Goal: Task Accomplishment & Management: Use online tool/utility

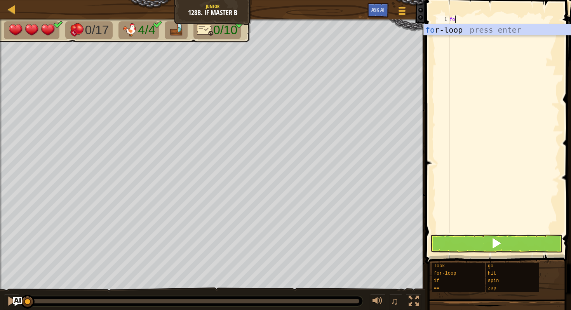
scroll to position [3, 0]
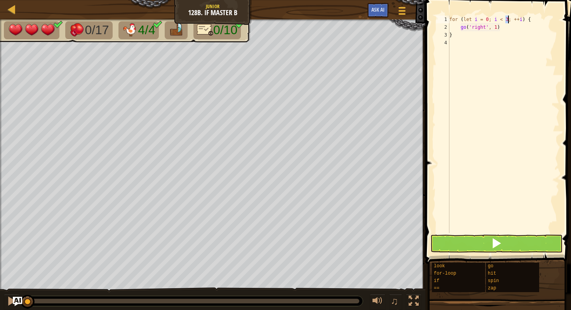
click at [503, 26] on div "for ( let i = 0 ; i < 3 ; ++ i ) { go ( 'right' , 1 ) }" at bounding box center [503, 132] width 111 height 233
drag, startPoint x: 503, startPoint y: 26, endPoint x: 475, endPoint y: 26, distance: 28.4
click at [475, 26] on div "for ( let i = 0 ; i < 3 ; ++ i ) { go ( 'right' , 1 ) }" at bounding box center [503, 132] width 111 height 233
type textarea "g"
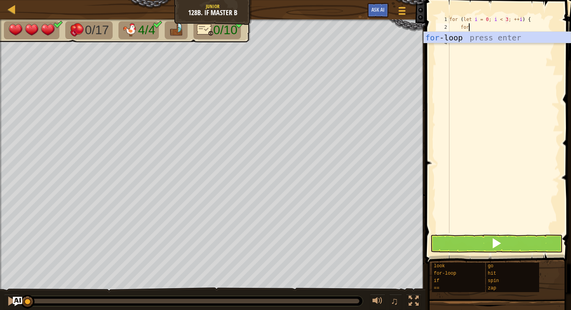
scroll to position [3, 1]
type textarea "f"
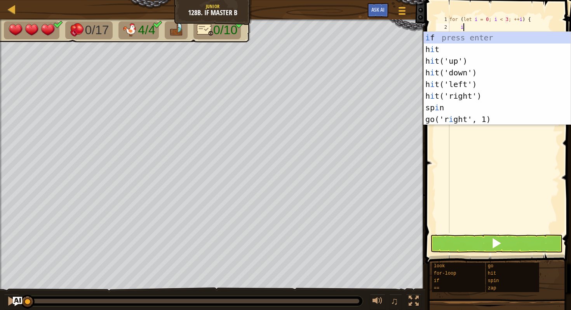
scroll to position [3, 1]
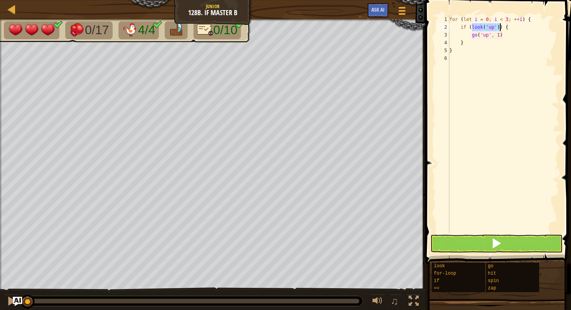
click at [494, 27] on div "for ( let i = 0 ; i < 3 ; ++ i ) { if ( look ( 'up' )) { go ( 'up' , 1 ) } }" at bounding box center [503, 132] width 111 height 233
drag, startPoint x: 506, startPoint y: 32, endPoint x: 473, endPoint y: 34, distance: 32.3
click at [473, 34] on div "for ( let i = 0 ; i < 3 ; ++ i ) { if ( look ( 'up' )) { go ( 'up' , 1 ) } }" at bounding box center [503, 132] width 111 height 233
type textarea "g"
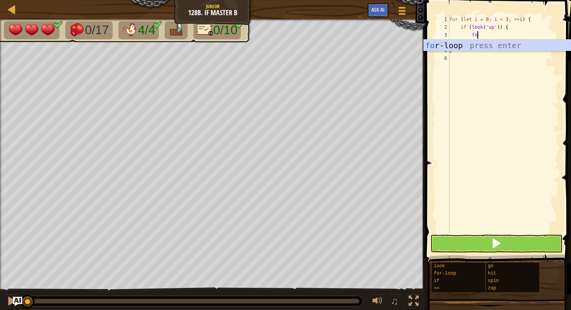
scroll to position [3, 2]
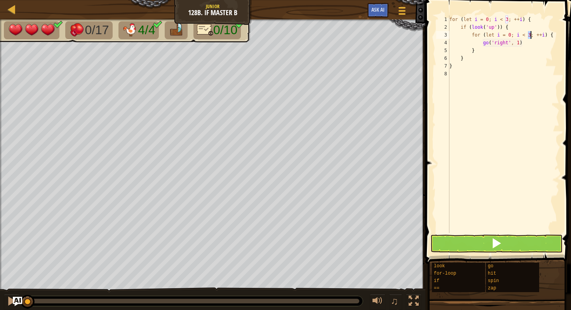
click at [519, 36] on div "for ( let i = 0 ; i < 3 ; ++ i ) { if ( look ( 'up' )) { for ( let i = 0 ; i < …" at bounding box center [503, 132] width 111 height 233
click at [499, 33] on div "for ( let i = 0 ; i < 3 ; ++ i ) { if ( look ( 'up' )) { for ( let i = 0 ; x < …" at bounding box center [503, 132] width 111 height 233
click at [544, 36] on div "for ( let i = 0 ; i < 3 ; ++ i ) { if ( look ( 'up' )) { for ( let x = 0 ; x < …" at bounding box center [503, 132] width 111 height 233
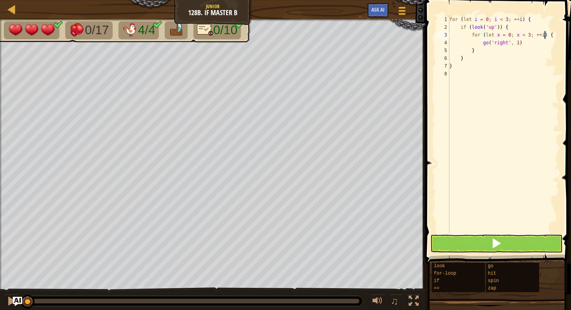
scroll to position [3, 8]
drag, startPoint x: 529, startPoint y: 41, endPoint x: 488, endPoint y: 46, distance: 41.1
click at [488, 46] on div "for ( let i = 0 ; i < 3 ; ++ i ) { if ( look ( 'up' )) { for ( let x = 0 ; x < …" at bounding box center [503, 132] width 111 height 233
type textarea "g"
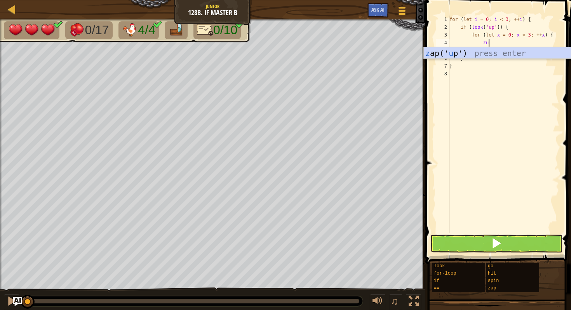
type textarea "zup"
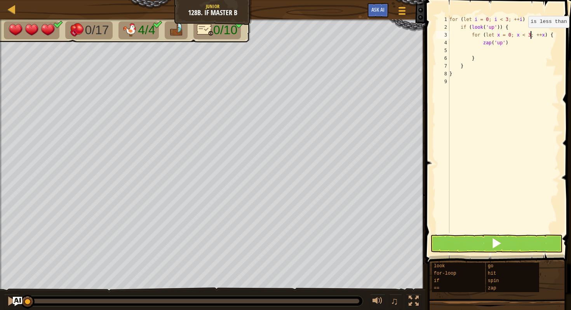
click at [532, 35] on div "for ( let i = 0 ; i < 3 ; ++ i ) { if ( look ( 'up' )) { for ( let x = 0 ; x < …" at bounding box center [503, 132] width 111 height 233
click at [534, 68] on div "for ( let i = 0 ; i < 3 ; ++ i ) { if ( look ( 'up' )) { for ( let x = 0 ; x < …" at bounding box center [503, 132] width 111 height 233
type textarea "}"
click at [491, 53] on div "for ( let i = 0 ; i < 3 ; ++ i ) { if ( look ( 'up' )) { for ( let x = 0 ; x < …" at bounding box center [503, 132] width 111 height 233
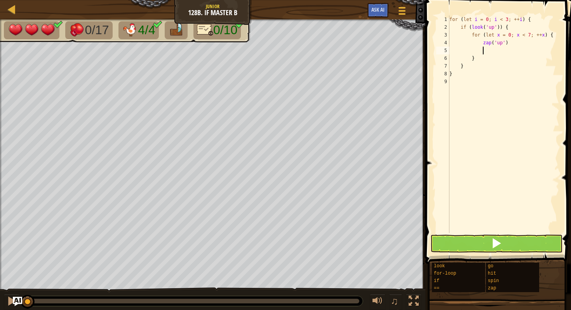
click at [477, 70] on div "for ( let i = 0 ; i < 3 ; ++ i ) { if ( look ( 'up' )) { for ( let x = 0 ; x < …" at bounding box center [503, 132] width 111 height 233
type textarea "}"
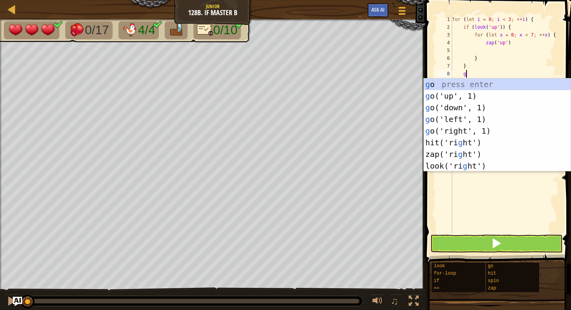
type textarea "gr"
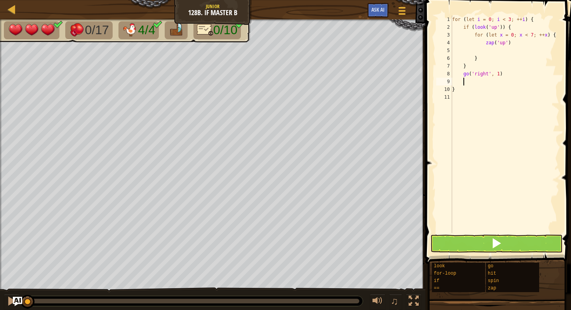
scroll to position [3, 0]
click at [504, 28] on div "for ( let i = 0 ; i < 3 ; ++ i ) { if ( look ( 'up' )) { for ( let x = 0 ; x < …" at bounding box center [505, 132] width 109 height 233
click at [535, 36] on div "for ( let i = 0 ; i < 3 ; ++ i ) { if ( look ( 'up' )) { for ( let x = 0 ; x < …" at bounding box center [505, 132] width 109 height 233
click at [533, 36] on div "for ( let i = 0 ; i < 3 ; ++ i ) { if ( look ( 'up' )) { for ( let x = 0 ; x < …" at bounding box center [505, 132] width 109 height 233
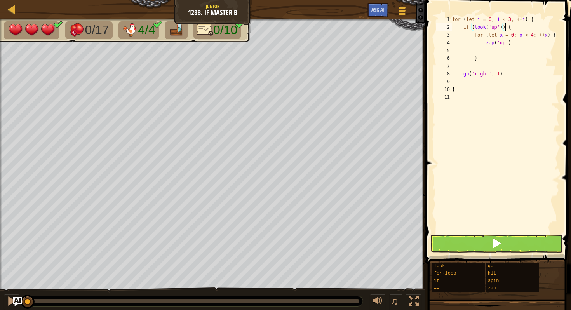
click at [505, 29] on div "for ( let i = 0 ; i < 3 ; ++ i ) { if ( look ( 'up' )) { for ( let x = 0 ; x < …" at bounding box center [505, 132] width 109 height 233
click at [503, 28] on div "for ( let i = 0 ; i < 3 ; ++ i ) { if ( look ( 'up' )) { for ( let x = 0 ; x < …" at bounding box center [505, 132] width 109 height 233
type textarea "if (look('up') != 'chicken') {"
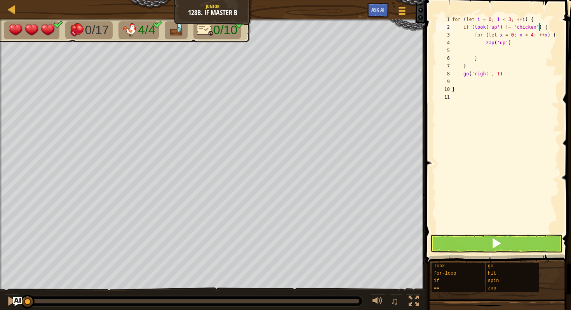
click at [519, 231] on div "for ( let i = 0 ; i < 3 ; ++ i ) { if ( look ( 'up' ) != 'chicken' ) { for ( le…" at bounding box center [505, 132] width 109 height 233
click at [519, 234] on span at bounding box center [499, 120] width 152 height 287
click at [515, 246] on button at bounding box center [496, 244] width 132 height 18
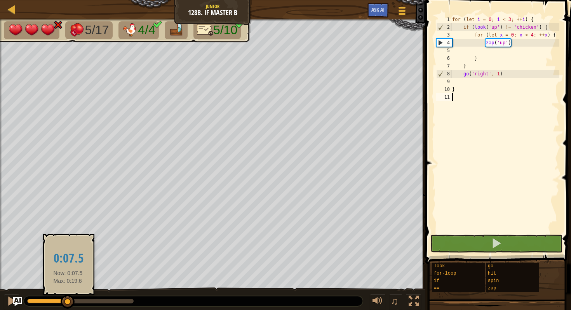
drag, startPoint x: 37, startPoint y: 300, endPoint x: 68, endPoint y: 299, distance: 31.1
click at [68, 299] on div at bounding box center [68, 302] width 14 height 14
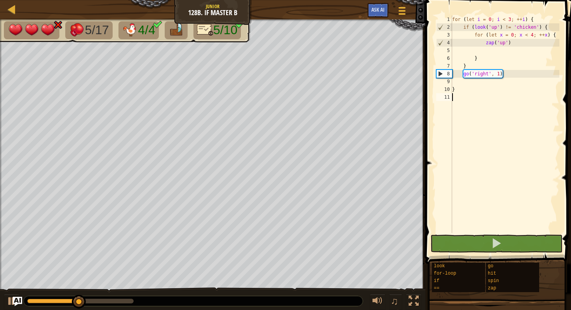
click at [508, 62] on div "for ( let i = 0 ; i < 3 ; ++ i ) { if ( look ( 'up' ) != 'chicken' ) { for ( le…" at bounding box center [505, 132] width 109 height 233
type textarea "}"
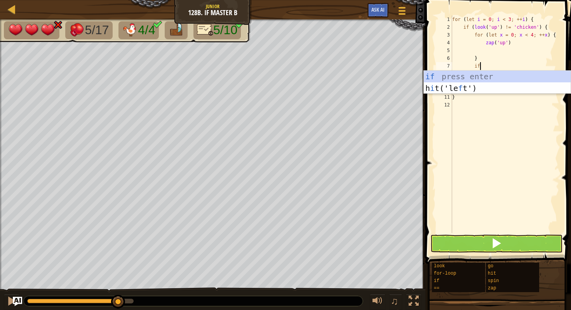
scroll to position [3, 2]
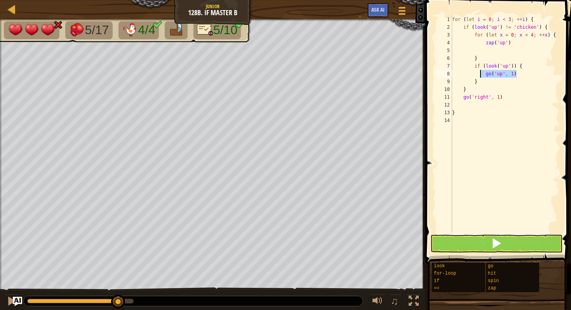
drag, startPoint x: 520, startPoint y: 74, endPoint x: 480, endPoint y: 75, distance: 39.6
click at [480, 75] on div "for ( let i = 0 ; i < 3 ; ++ i ) { if ( look ( 'up' ) != 'chicken' ) { for ( le…" at bounding box center [505, 132] width 109 height 233
click at [514, 73] on div "for ( let i = 0 ; i < 3 ; ++ i ) { if ( look ( 'up' ) != 'chicken' ) { for ( le…" at bounding box center [505, 132] width 109 height 233
drag, startPoint x: 517, startPoint y: 73, endPoint x: 489, endPoint y: 73, distance: 28.4
click at [489, 73] on div "for ( let i = 0 ; i < 3 ; ++ i ) { if ( look ( 'up' ) != 'chicken' ) { for ( le…" at bounding box center [505, 132] width 109 height 233
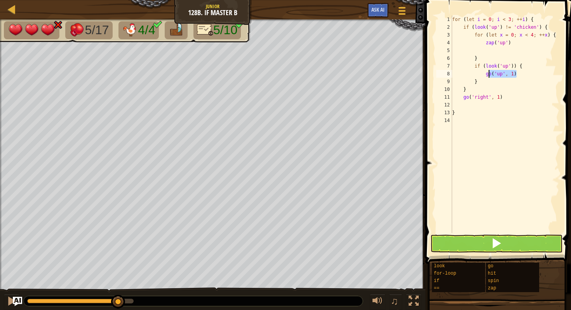
type textarea "g"
type textarea "z"
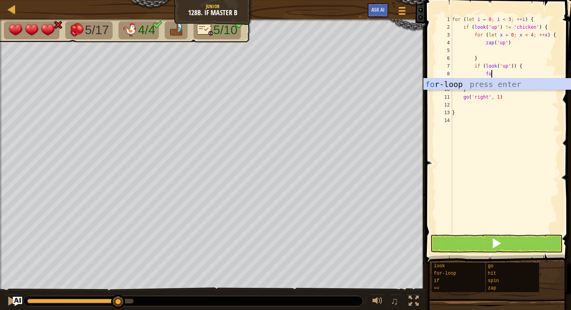
scroll to position [3, 3]
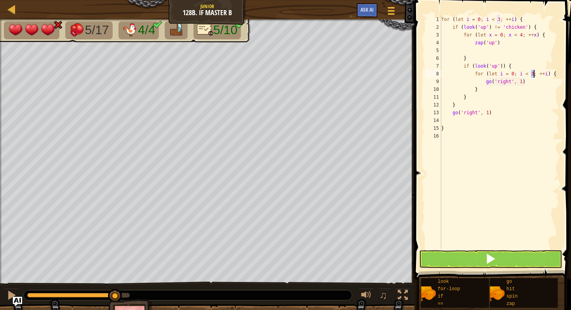
click at [503, 74] on div "for ( let i = 0 ; i < 3 ; ++ i ) { if ( look ( 'up' ) != 'chicken' ) { for ( le…" at bounding box center [500, 140] width 120 height 249
click at [521, 76] on div "for ( let i = 0 ; i < 3 ; ++ i ) { if ( look ( 'up' ) != 'chicken' ) { for ( le…" at bounding box center [500, 140] width 120 height 249
click at [546, 75] on div "for ( let i = 0 ; i < 3 ; ++ i ) { if ( look ( 'up' ) != 'chicken' ) { for ( le…" at bounding box center [500, 140] width 120 height 249
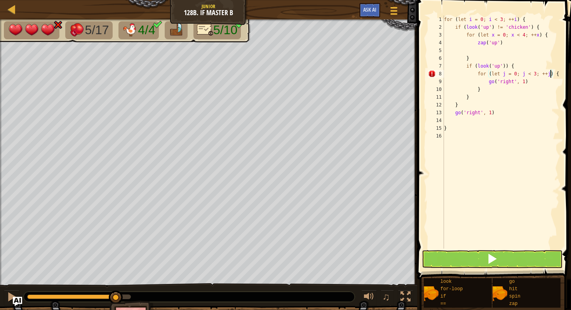
scroll to position [3, 9]
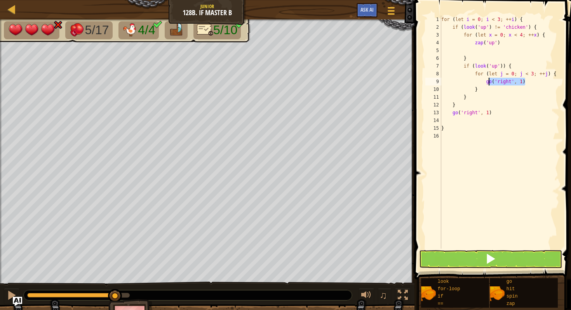
drag, startPoint x: 537, startPoint y: 87, endPoint x: 485, endPoint y: 80, distance: 52.1
click at [485, 80] on div "for ( let i = 0 ; i < 3 ; ++ i ) { if ( look ( 'up' ) != 'chicken' ) { for ( le…" at bounding box center [500, 140] width 120 height 249
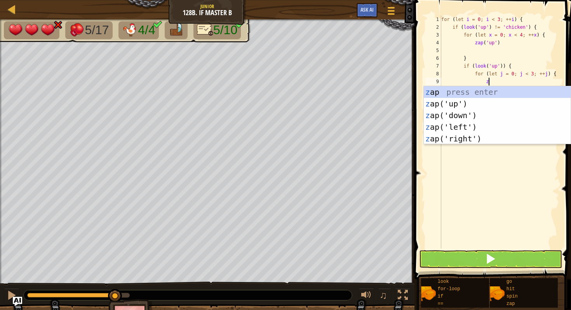
type textarea "zu"
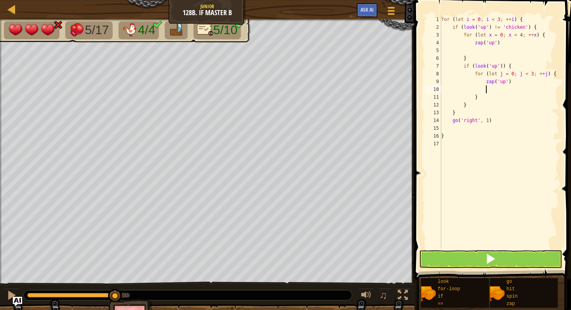
scroll to position [3, 3]
click at [533, 75] on div "for ( let i = 0 ; i < 3 ; ++ i ) { if ( look ( 'up' ) != 'chicken' ) { for ( le…" at bounding box center [500, 140] width 120 height 249
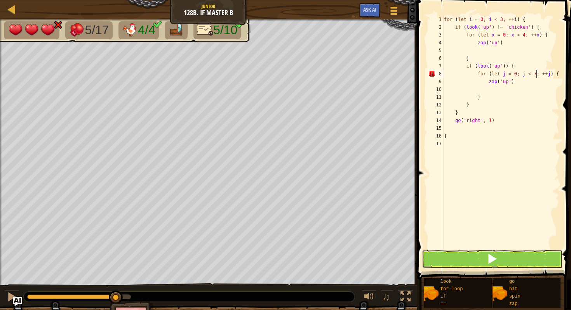
scroll to position [3, 8]
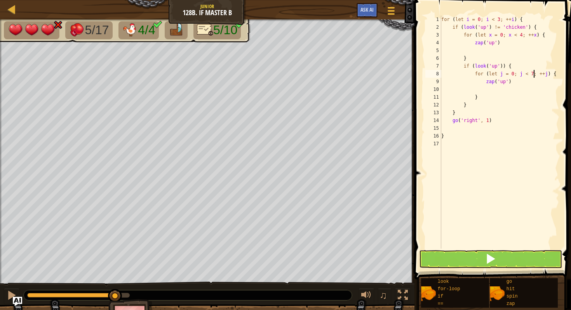
click at [504, 66] on div "for ( let i = 0 ; i < 3 ; ++ i ) { if ( look ( 'up' ) != 'chicken' ) { for ( le…" at bounding box center [500, 140] width 120 height 249
click at [503, 64] on div "for ( let i = 0 ; i < 3 ; ++ i ) { if ( look ( 'up' ) != 'chicken' ) { for ( le…" at bounding box center [500, 140] width 120 height 249
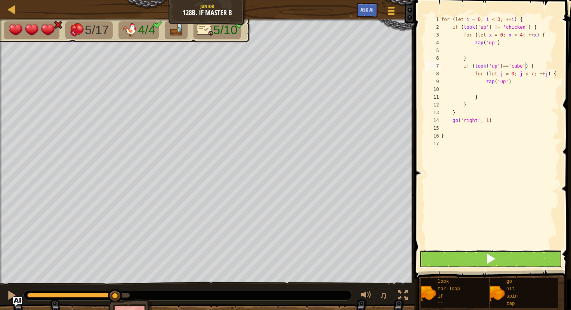
click at [485, 256] on button at bounding box center [490, 259] width 143 height 18
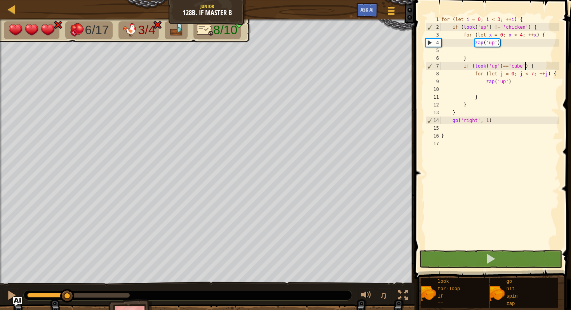
drag, startPoint x: 61, startPoint y: 292, endPoint x: 69, endPoint y: 287, distance: 9.3
click at [69, 287] on div "♫" at bounding box center [207, 293] width 414 height 23
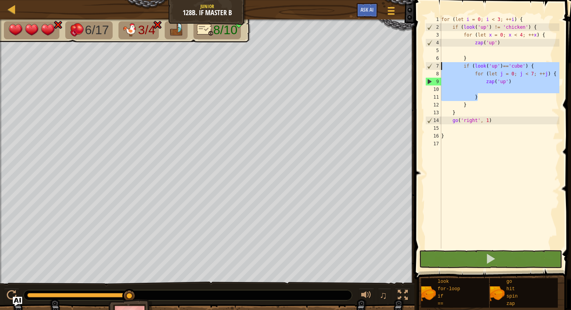
drag, startPoint x: 486, startPoint y: 96, endPoint x: 423, endPoint y: 69, distance: 68.9
click at [423, 69] on div "if (look('up')=='cube') { 1 2 3 4 5 6 7 8 9 10 11 12 13 14 15 16 17 for ( let i…" at bounding box center [491, 155] width 159 height 302
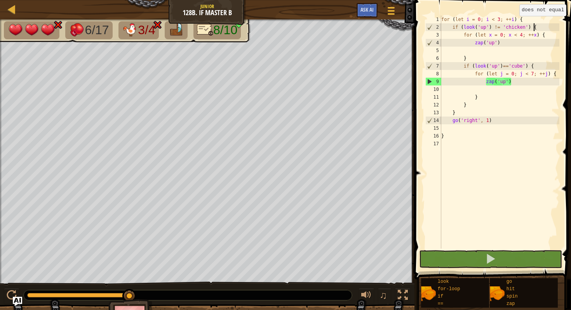
click at [533, 24] on div "for ( let i = 0 ; i < 3 ; ++ i ) { if ( look ( 'up' ) != 'chicken' ) { for ( le…" at bounding box center [500, 140] width 120 height 249
click at [533, 21] on div "for ( let i = 0 ; i < 3 ; ++ i ) { if ( look ( 'up' ) != 'chicken' ) { for ( le…" at bounding box center [500, 140] width 120 height 249
type textarea "for (let i = 0; i < 3; ++i) {"
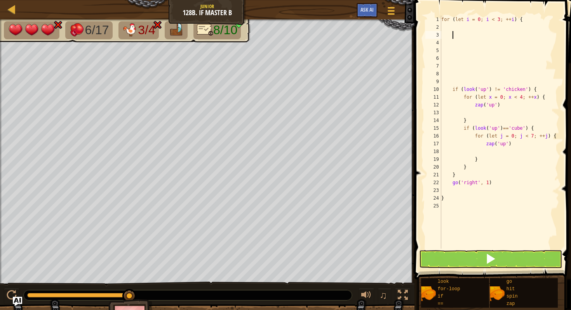
click at [466, 34] on div "for ( let i = 0 ; i < 3 ; ++ i ) { if ( look ( 'up' ) != 'chicken' ) { for ( le…" at bounding box center [500, 140] width 120 height 249
click at [465, 28] on div "for ( let i = 0 ; i < 3 ; ++ i ) { if ( look ( 'up' ) != 'chicken' ) { for ( le…" at bounding box center [500, 140] width 120 height 249
paste textarea "}"
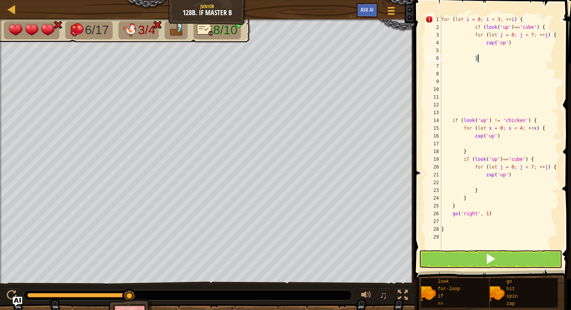
click at [475, 29] on div "for ( let i = 0 ; i < 3 ; ++ i ) { if ( look ( 'up' ) == 'cube' ) { for ( let j…" at bounding box center [500, 140] width 120 height 249
click at [476, 38] on div "for ( let i = 0 ; i < 3 ; ++ i ) { if ( look ( 'up' ) == 'cube' ) { for ( let j…" at bounding box center [500, 140] width 120 height 249
click at [487, 41] on div "for ( let i = 0 ; i < 3 ; ++ i ) { if ( look ( 'up' ) == 'cube' ) { for ( let j…" at bounding box center [500, 140] width 120 height 249
click at [472, 60] on div "for ( let i = 0 ; i < 3 ; ++ i ) { if ( look ( 'up' ) == 'cube' ) { for ( let j…" at bounding box center [500, 140] width 120 height 249
click at [471, 60] on div "for ( let i = 0 ; i < 3 ; ++ i ) { if ( look ( 'up' ) == 'cube' ) { for ( let j…" at bounding box center [500, 140] width 120 height 249
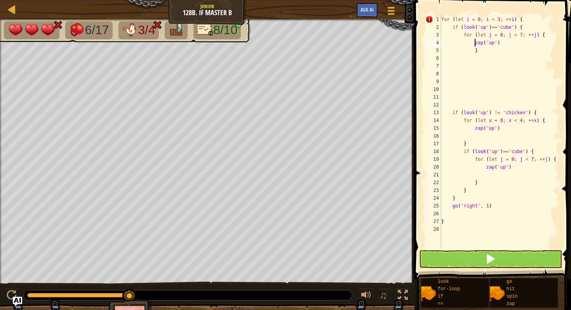
click at [475, 45] on div "for ( let i = 0 ; i < 3 ; ++ i ) { if ( look ( 'up' ) == 'cube' ) { for ( let j…" at bounding box center [500, 140] width 120 height 249
type textarea "zap('up')"
click at [455, 138] on div "for ( let i = 0 ; i < 3 ; ++ i ) { if ( look ( 'up' ) == 'cube' ) { for ( let j…" at bounding box center [500, 140] width 120 height 249
drag, startPoint x: 455, startPoint y: 157, endPoint x: 531, endPoint y: 171, distance: 77.4
click at [531, 171] on div "for ( let i = 0 ; i < 3 ; ++ i ) { if ( look ( 'up' ) == 'cube' ) { for ( let j…" at bounding box center [500, 140] width 120 height 249
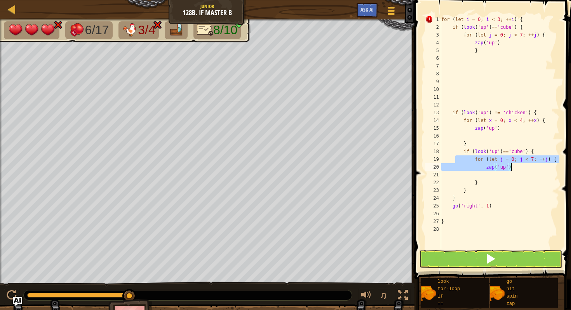
click at [531, 171] on div "for ( let i = 0 ; i < 3 ; ++ i ) { if ( look ( 'up' ) == 'cube' ) { for ( let j…" at bounding box center [500, 140] width 120 height 249
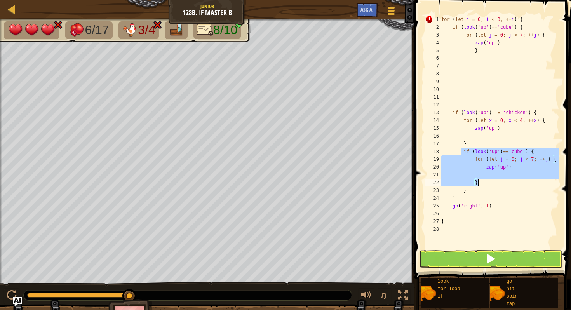
drag, startPoint x: 460, startPoint y: 151, endPoint x: 553, endPoint y: 183, distance: 97.8
click at [553, 183] on div "for ( let i = 0 ; i < 3 ; ++ i ) { if ( look ( 'up' ) == 'cube' ) { for ( let j…" at bounding box center [500, 140] width 120 height 249
type textarea "}"
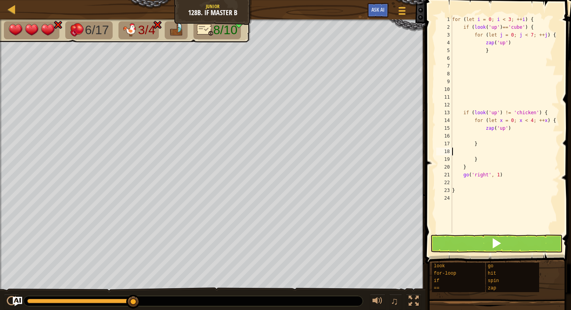
type textarea "}"
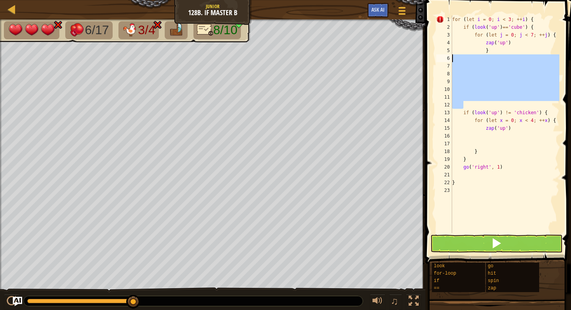
drag, startPoint x: 526, startPoint y: 105, endPoint x: 444, endPoint y: 58, distance: 94.1
click at [444, 58] on div "1 2 3 4 5 6 7 8 9 10 11 12 13 14 15 16 17 18 19 20 21 22 23 for ( let i = 0 ; i…" at bounding box center [497, 125] width 125 height 218
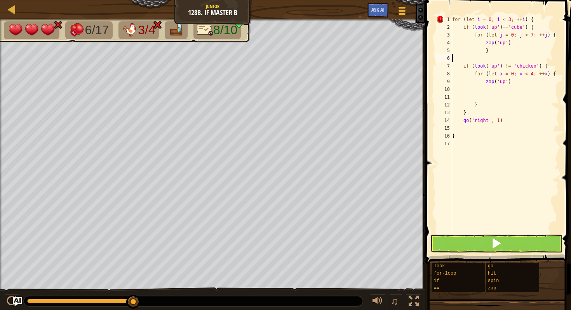
type textarea "}"
click at [493, 152] on div "for ( let i = 0 ; i < 3 ; ++ i ) { if ( look ( 'up' ) == 'cube' ) { for ( let j…" at bounding box center [505, 132] width 109 height 233
click at [452, 126] on div "15" at bounding box center [444, 128] width 16 height 8
click at [462, 115] on div "for ( let i = 0 ; i < 3 ; ++ i ) { if ( look ( 'up' ) == 'cube' ) { for ( let j…" at bounding box center [505, 132] width 109 height 233
type textarea "go('right', 1)"
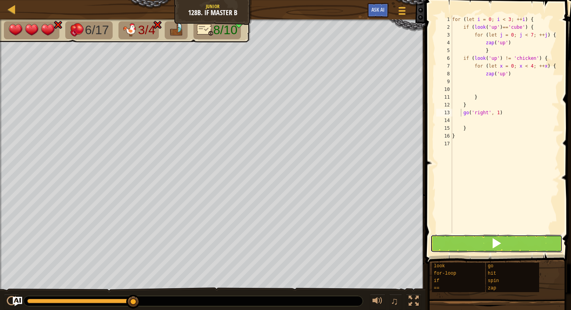
click at [485, 245] on button at bounding box center [496, 244] width 132 height 18
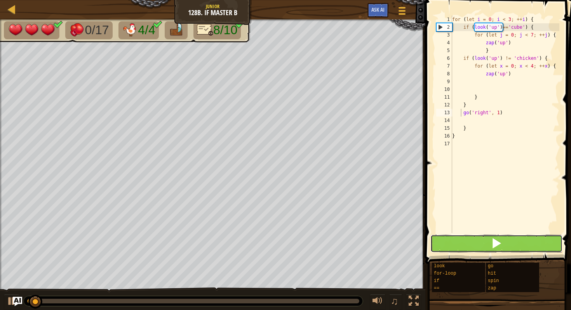
click at [484, 241] on button at bounding box center [496, 244] width 132 height 18
click at [483, 242] on button at bounding box center [496, 244] width 132 height 18
click at [484, 249] on button at bounding box center [496, 244] width 132 height 18
click at [483, 242] on button at bounding box center [496, 244] width 132 height 18
click at [486, 249] on button at bounding box center [496, 244] width 132 height 18
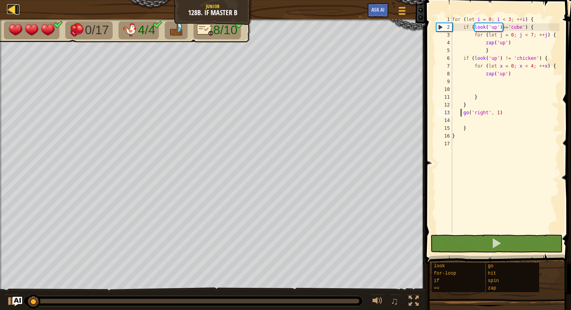
click at [9, 12] on div at bounding box center [12, 9] width 10 height 10
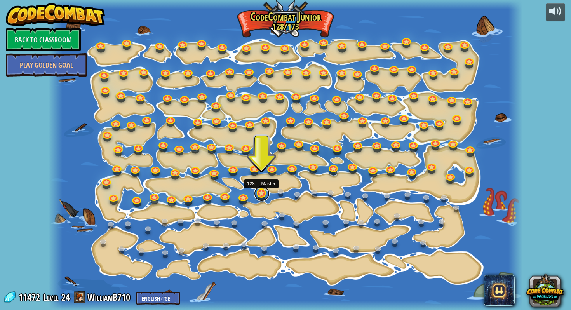
click at [258, 192] on link at bounding box center [262, 194] width 16 height 16
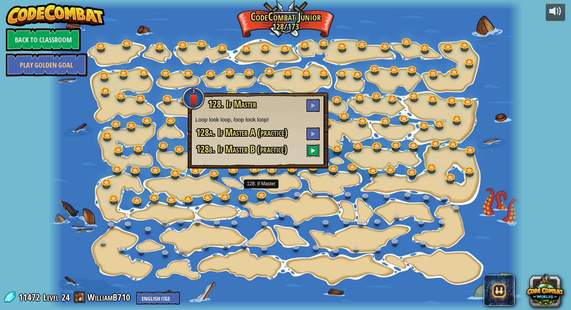
click at [313, 151] on span at bounding box center [312, 150] width 5 height 5
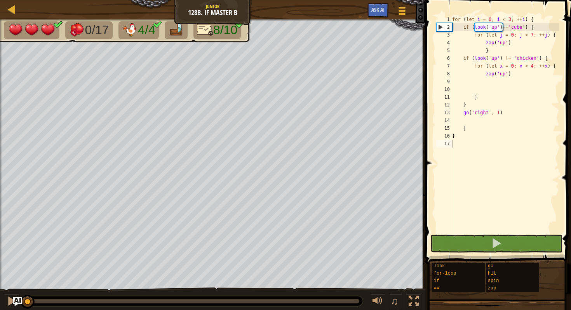
click at [496, 234] on span at bounding box center [499, 120] width 152 height 287
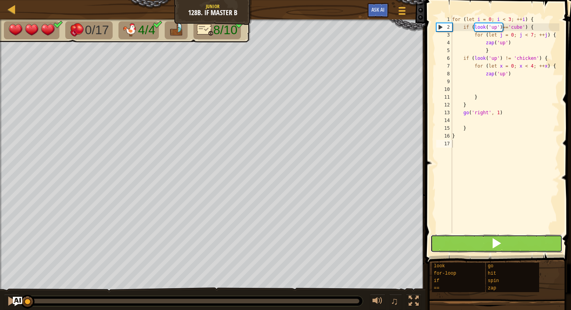
click at [499, 241] on span at bounding box center [496, 243] width 11 height 11
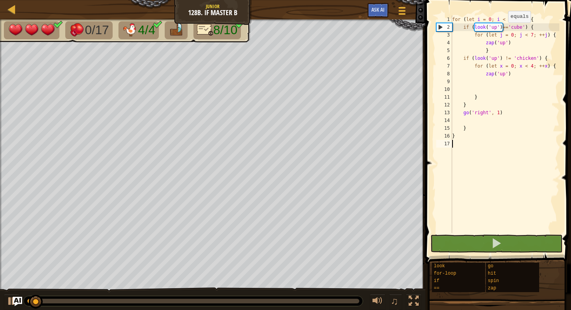
click at [505, 30] on div "for ( let i = 0 ; i < 3 ; ++ i ) { if ( look ( 'up' ) == 'cube' ) { for ( let j…" at bounding box center [505, 132] width 109 height 233
click at [503, 27] on div "for ( let i = 0 ; i < 3 ; ++ i ) { if ( look ( 'up' ) == 'cube' ) { for ( let j…" at bounding box center [505, 132] width 109 height 233
type textarea "if (look('up') =='cube') {"
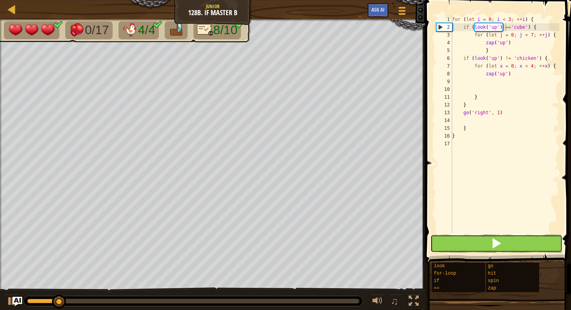
click at [502, 240] on button at bounding box center [496, 244] width 132 height 18
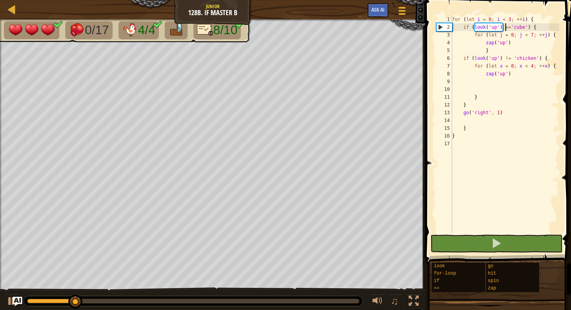
click at [479, 224] on div "for ( let i = 0 ; i < 3 ; ++ i ) { if ( look ( 'up' ) == 'cube' ) { for ( let j…" at bounding box center [505, 132] width 109 height 233
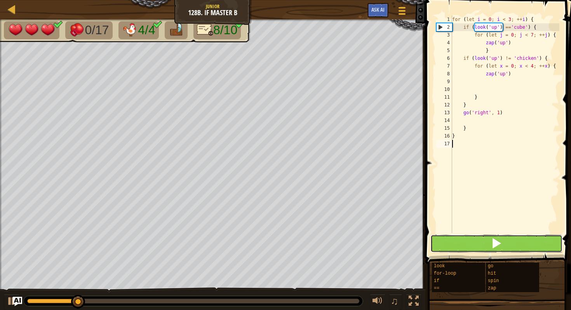
click at [473, 247] on button at bounding box center [496, 244] width 132 height 18
click at [477, 245] on button at bounding box center [496, 244] width 132 height 18
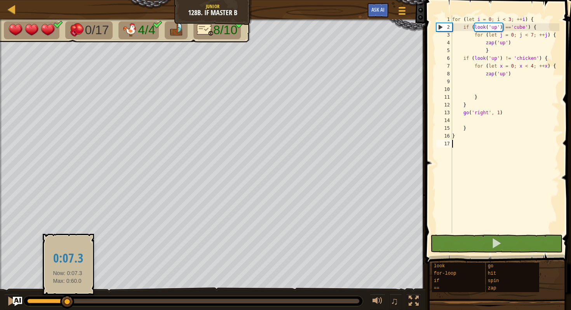
drag, startPoint x: 48, startPoint y: 298, endPoint x: 521, endPoint y: 308, distance: 473.6
click at [521, 308] on div "Map Junior 128b. If Master B Game Menu Ask AI 1 ההההההההההההההההההההההההההההההה…" at bounding box center [285, 155] width 571 height 310
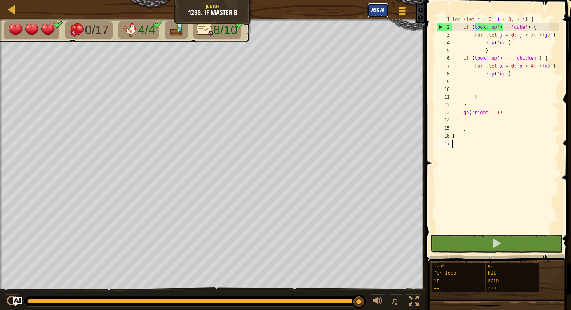
click at [379, 11] on span "Ask AI" at bounding box center [377, 9] width 13 height 7
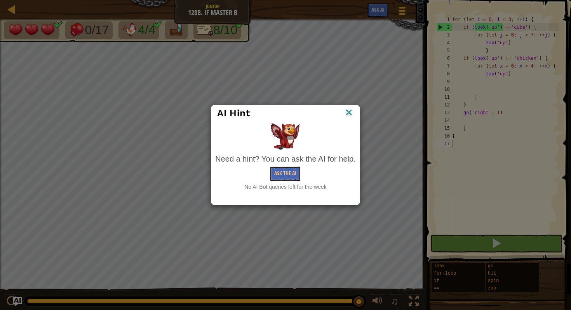
click at [343, 104] on div "AI Hint Need a hint? You can ask the AI for help. Ask the AI No AI Bot queries …" at bounding box center [285, 155] width 571 height 310
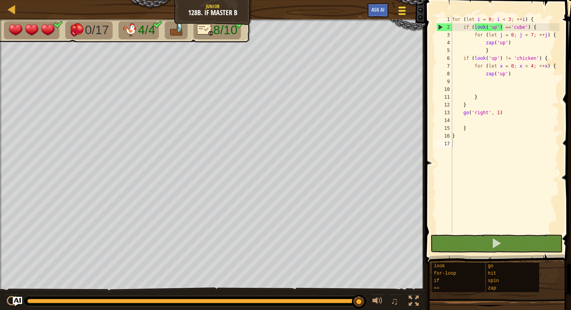
click at [407, 12] on div at bounding box center [402, 10] width 10 height 11
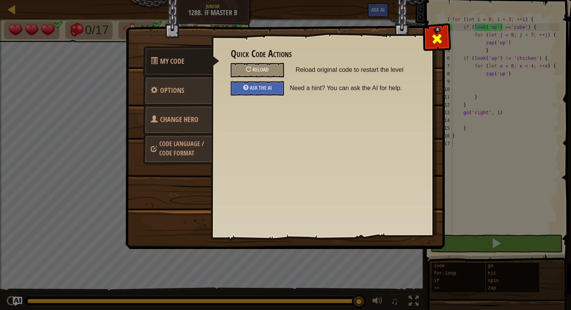
click at [437, 49] on div at bounding box center [437, 37] width 24 height 24
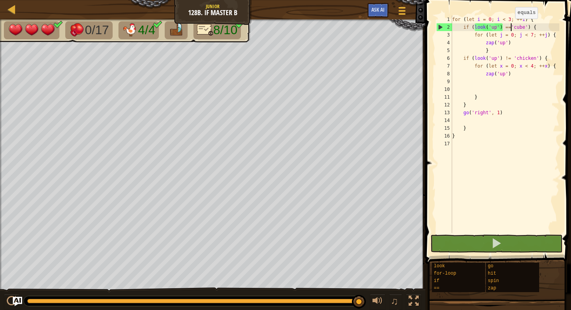
click at [512, 26] on div "for ( let i = 0 ; i < 3 ; ++ i ) { if ( look ( 'up' ) == 'cube' ) { for ( let j…" at bounding box center [505, 132] width 109 height 233
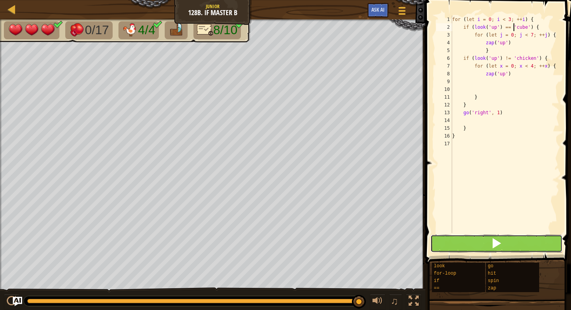
click at [488, 245] on button at bounding box center [496, 244] width 132 height 18
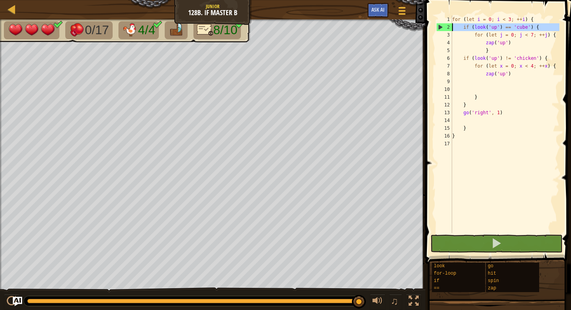
click at [440, 26] on div "2" at bounding box center [445, 27] width 16 height 8
click at [440, 28] on div "2" at bounding box center [445, 27] width 16 height 8
type textarea "}"
click at [440, 28] on div "2" at bounding box center [445, 27] width 16 height 8
click at [484, 71] on div "for ( let i = 0 ; i < 3 ; ++ i ) { if ( look ( 'up' ) == 'cube' ) { for ( let j…" at bounding box center [505, 132] width 109 height 233
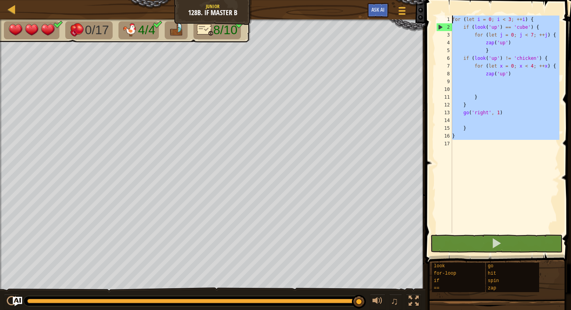
drag, startPoint x: 488, startPoint y: 140, endPoint x: 449, endPoint y: 7, distance: 138.5
click at [449, 7] on div "zap('up') 1 2 3 4 5 6 7 8 9 10 11 12 13 14 15 16 17 for ( let i = 0 ; i < 3 ; +…" at bounding box center [497, 147] width 148 height 287
type textarea "for (let i = 0; i < 3; ++i) { if (look('up') == 'cube') {"
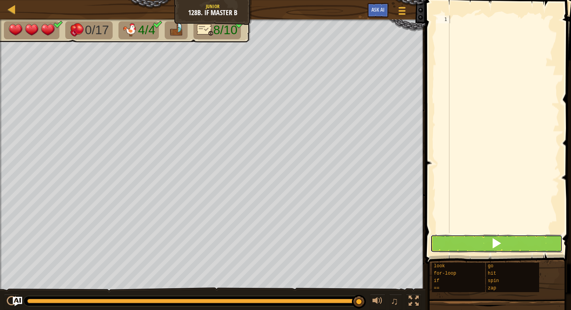
click at [488, 247] on button at bounding box center [496, 244] width 132 height 18
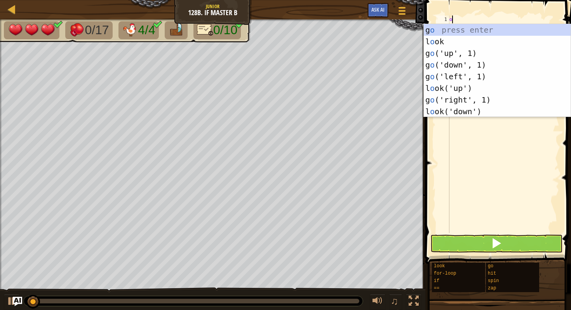
scroll to position [3, 0]
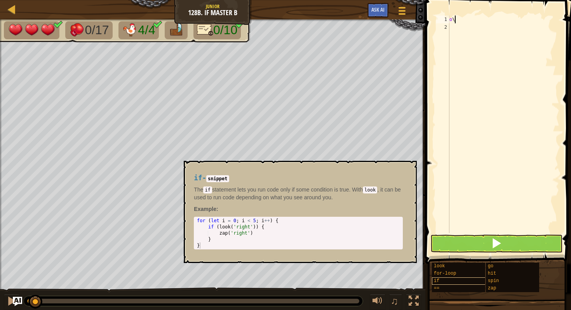
type textarea "o"
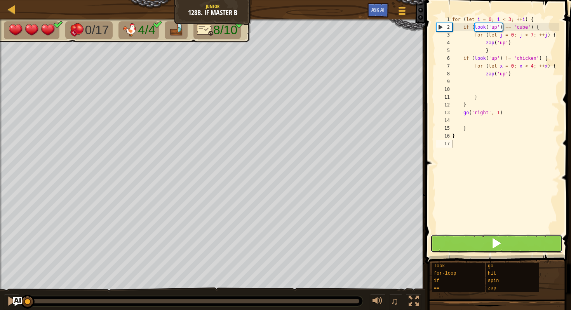
click at [513, 249] on button at bounding box center [496, 244] width 132 height 18
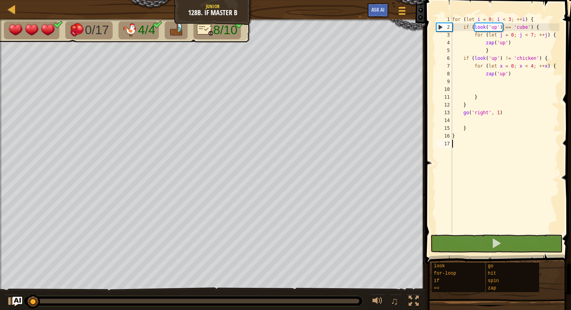
drag, startPoint x: 500, startPoint y: 167, endPoint x: 423, endPoint y: -61, distance: 241.0
click at [423, 0] on html "Map Junior 128b. If Master B Game Menu Ask AI 1 ההההההההההההההההההההההההההההההה…" at bounding box center [285, 0] width 571 height 0
type textarea "for (let i = 0; i < 3; ++i) { if (look('up') == 'cube') {"
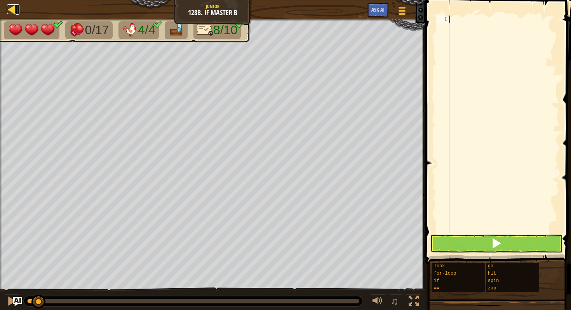
click at [10, 4] on div at bounding box center [12, 9] width 10 height 10
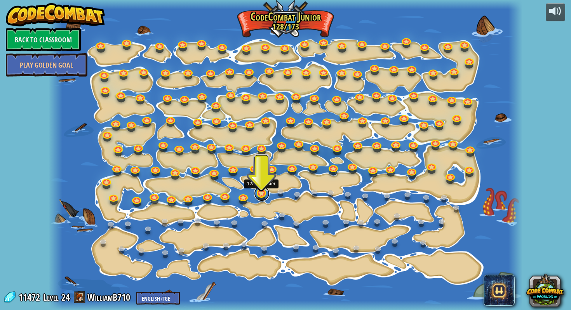
click at [261, 195] on link at bounding box center [262, 194] width 16 height 16
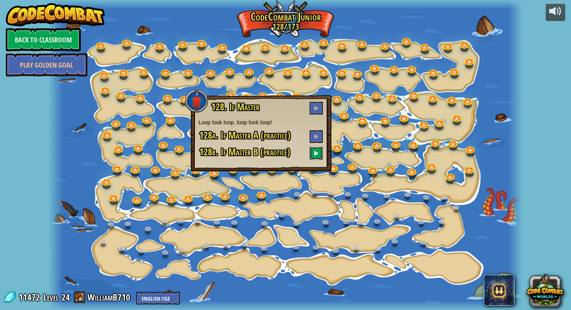
click at [312, 151] on button at bounding box center [316, 153] width 13 height 13
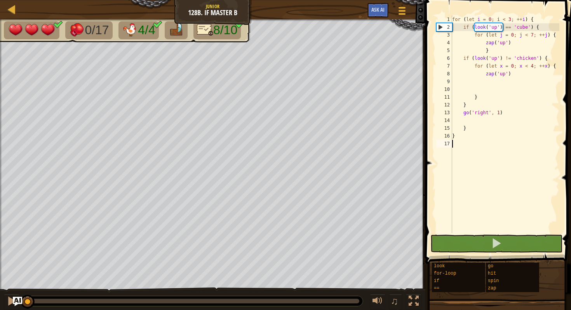
click at [482, 189] on div "for ( let i = 0 ; i < 3 ; ++ i ) { if ( look ( 'up' ) == 'cube' ) { for ( let j…" at bounding box center [505, 132] width 109 height 233
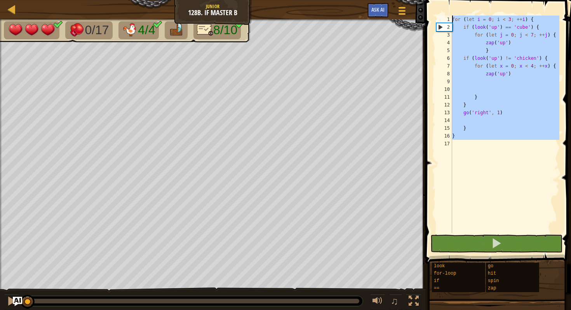
drag, startPoint x: 480, startPoint y: 179, endPoint x: 430, endPoint y: -29, distance: 214.1
click at [430, 0] on html "Map Junior 128b. If Master B Game Menu Ask AI 1 ההההההההההההההההההההההההההההההה…" at bounding box center [285, 0] width 571 height 0
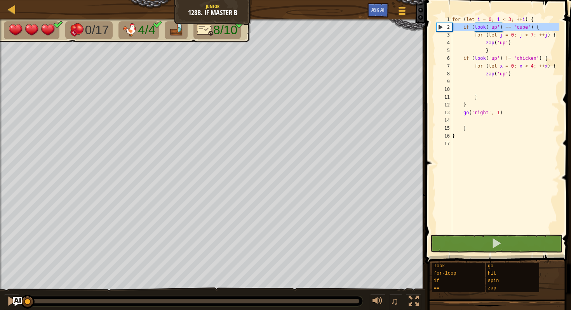
click at [446, 28] on div "2" at bounding box center [445, 27] width 16 height 8
click at [440, 28] on div "2" at bounding box center [445, 27] width 16 height 8
click at [439, 29] on div "2" at bounding box center [445, 27] width 16 height 8
click at [439, 30] on div "2" at bounding box center [445, 27] width 16 height 8
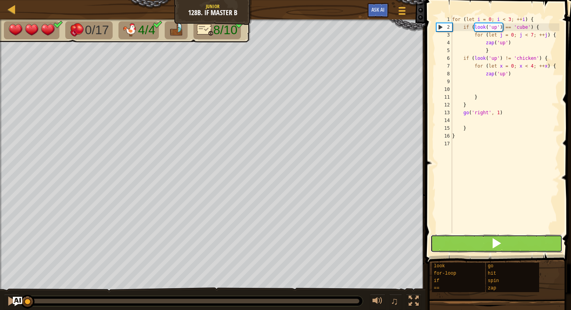
click at [501, 250] on button at bounding box center [496, 244] width 132 height 18
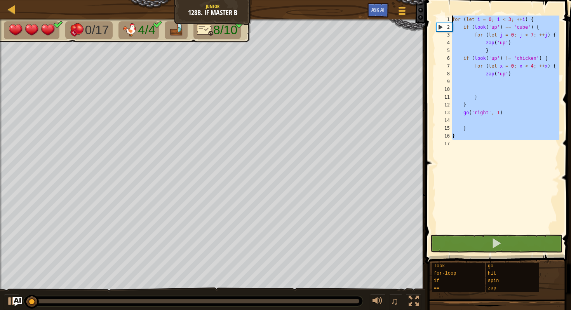
drag, startPoint x: 426, startPoint y: 41, endPoint x: 399, endPoint y: -34, distance: 79.2
click at [399, 0] on html "Map Junior 128b. If Master B Game Menu Ask AI 1 ההההההההההההההההההההההההההההההה…" at bounding box center [285, 0] width 571 height 0
type textarea "for (let i = 0; i < 3; ++i) { if (look('up') == 'cube') {"
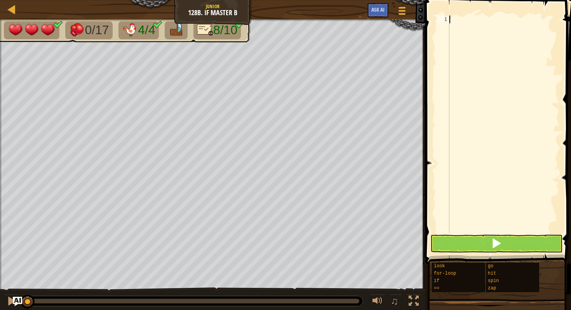
drag, startPoint x: 42, startPoint y: 303, endPoint x: 0, endPoint y: 256, distance: 62.4
click at [0, 254] on div "0/17 4/4 8/10 ♫ Turtle 3 x: 14 y: 6 No target action: look" at bounding box center [285, 164] width 571 height 291
click at [405, 9] on div at bounding box center [402, 10] width 10 height 11
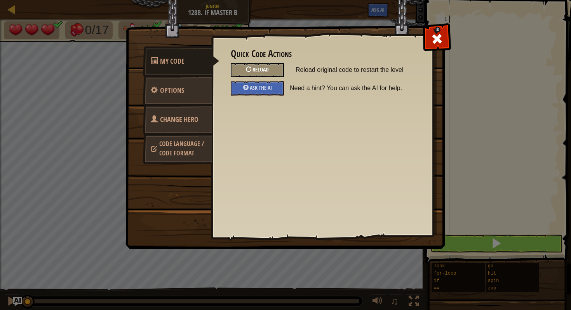
click at [268, 74] on div "Reload" at bounding box center [257, 70] width 53 height 14
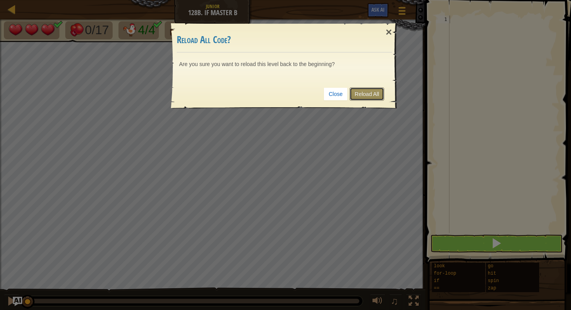
click at [358, 93] on link "Reload All" at bounding box center [367, 93] width 35 height 13
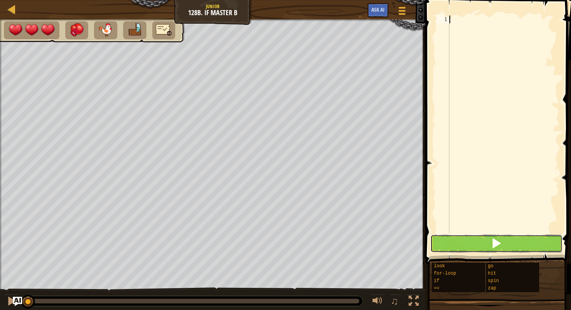
click at [517, 249] on button at bounding box center [496, 244] width 132 height 18
click at [517, 247] on button at bounding box center [496, 244] width 132 height 18
